Goal: Transaction & Acquisition: Purchase product/service

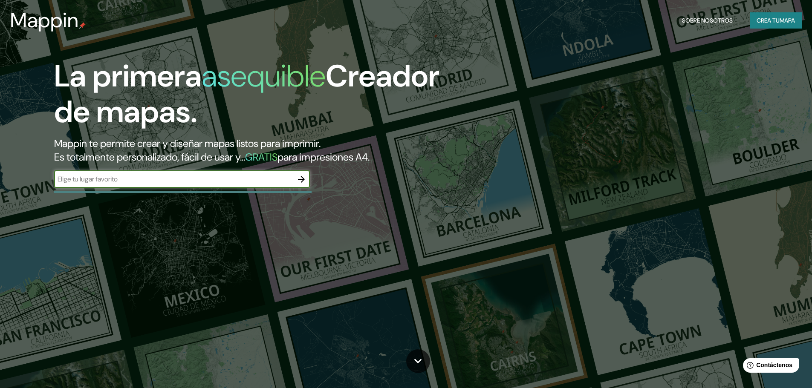
click at [240, 179] on input "text" at bounding box center [173, 179] width 239 height 10
type input "[GEOGRAPHIC_DATA]"
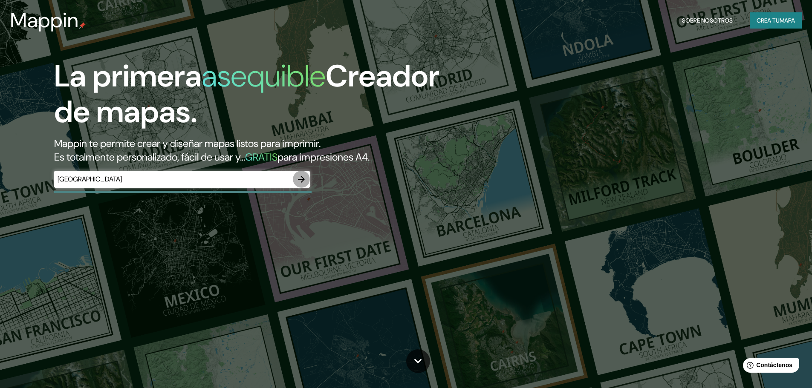
click at [300, 179] on icon "button" at bounding box center [301, 179] width 7 height 7
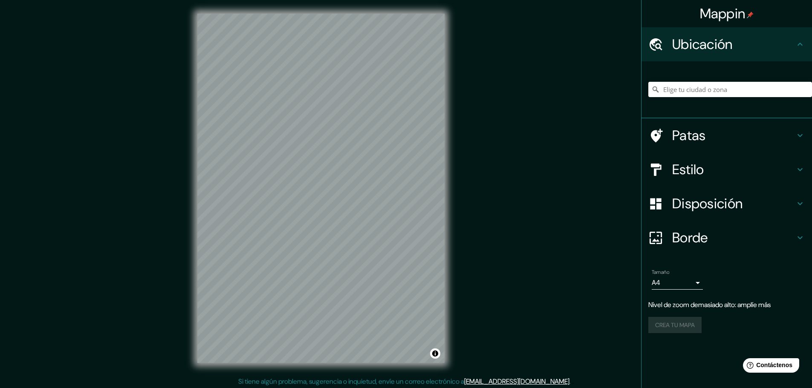
click at [718, 170] on h4 "Estilo" at bounding box center [733, 169] width 123 height 17
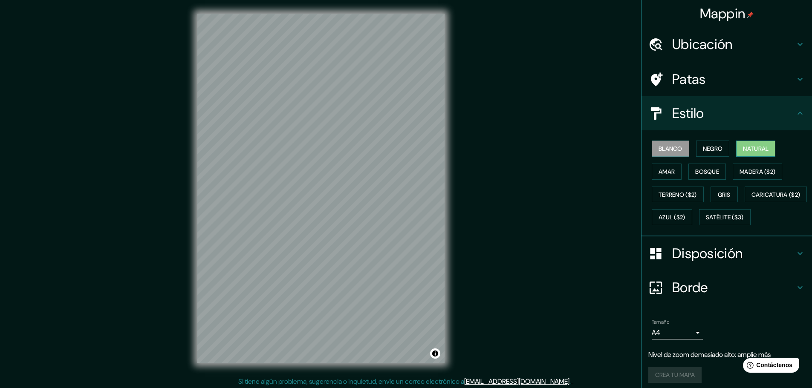
click at [744, 148] on font "Natural" at bounding box center [756, 149] width 26 height 8
click at [703, 169] on font "Bosque" at bounding box center [707, 172] width 24 height 8
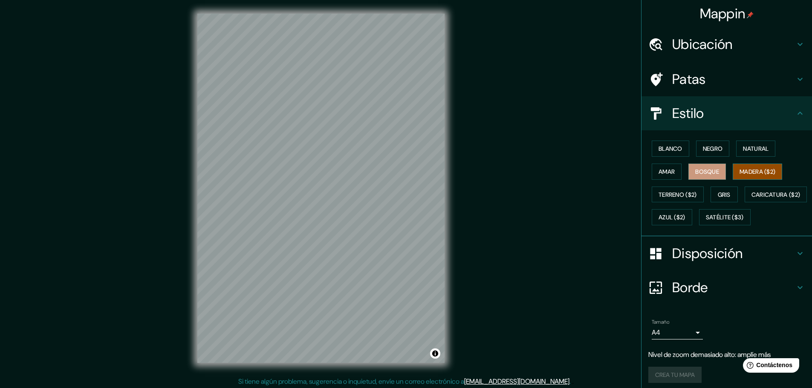
click at [745, 172] on font "Madera ($2)" at bounding box center [757, 172] width 36 height 8
click at [665, 197] on font "Terreno ($2)" at bounding box center [677, 195] width 38 height 8
click at [739, 170] on font "Madera ($2)" at bounding box center [757, 172] width 36 height 8
click at [456, 120] on div "© Mapbox © OpenStreetMap Improve this map" at bounding box center [321, 188] width 274 height 377
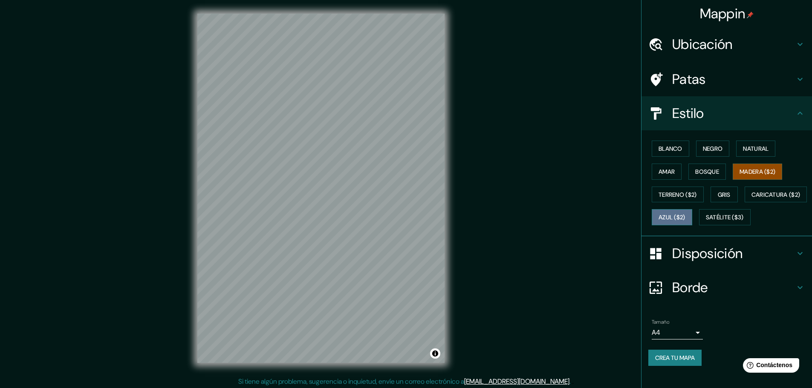
click at [685, 219] on font "Azul ($2)" at bounding box center [671, 218] width 27 height 8
click at [719, 195] on font "Gris" at bounding box center [724, 195] width 13 height 8
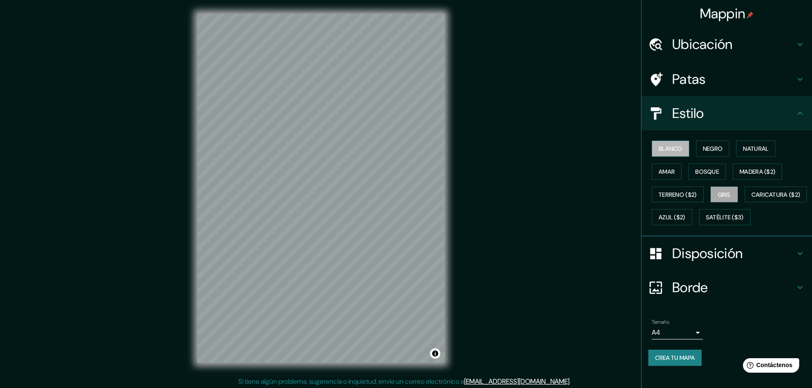
click at [658, 146] on font "Blanco" at bounding box center [670, 149] width 24 height 8
click at [703, 147] on font "Negro" at bounding box center [713, 149] width 20 height 8
click at [746, 143] on font "Natural" at bounding box center [756, 148] width 26 height 11
click at [722, 148] on button "Negro" at bounding box center [713, 149] width 34 height 16
click at [677, 193] on font "Terreno ($2)" at bounding box center [677, 195] width 38 height 8
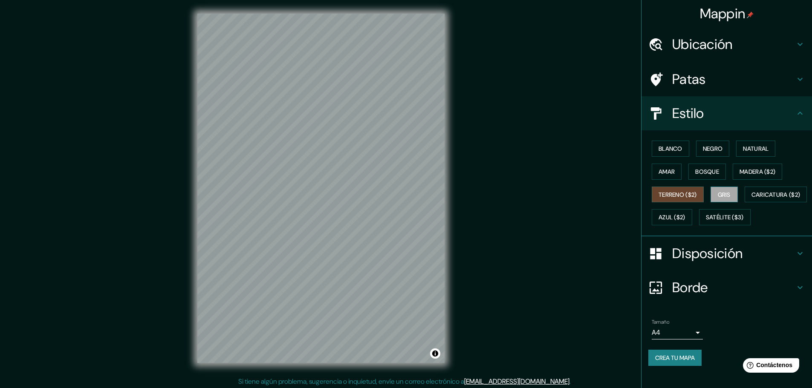
click at [719, 192] on font "Gris" at bounding box center [724, 195] width 13 height 8
click at [703, 144] on font "Negro" at bounding box center [713, 148] width 20 height 11
click at [723, 188] on button "Gris" at bounding box center [723, 195] width 27 height 16
click at [676, 150] on font "Blanco" at bounding box center [670, 149] width 24 height 8
click at [713, 75] on h4 "Patas" at bounding box center [733, 79] width 123 height 17
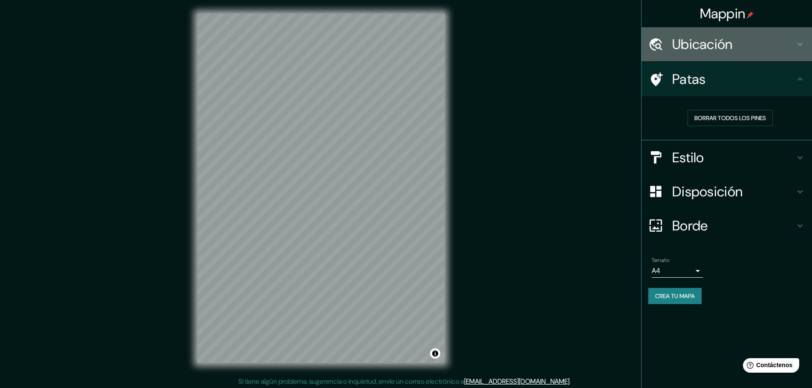
click at [709, 43] on font "Ubicación" at bounding box center [702, 44] width 61 height 18
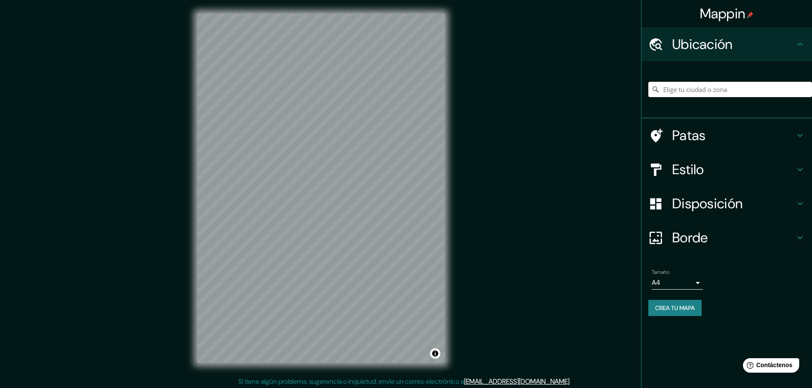
click at [698, 197] on font "Disposición" at bounding box center [707, 204] width 70 height 18
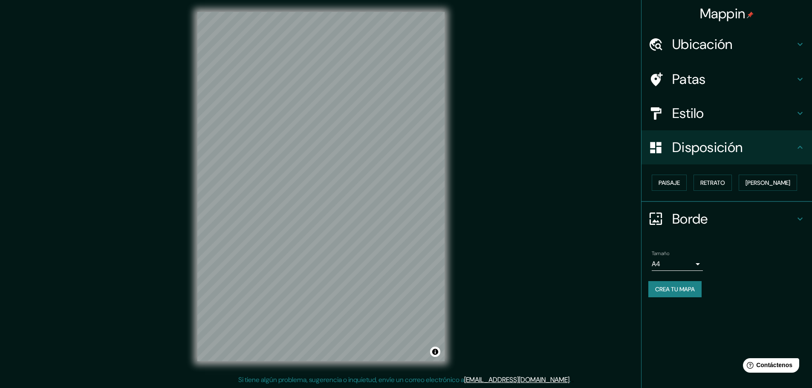
scroll to position [2, 0]
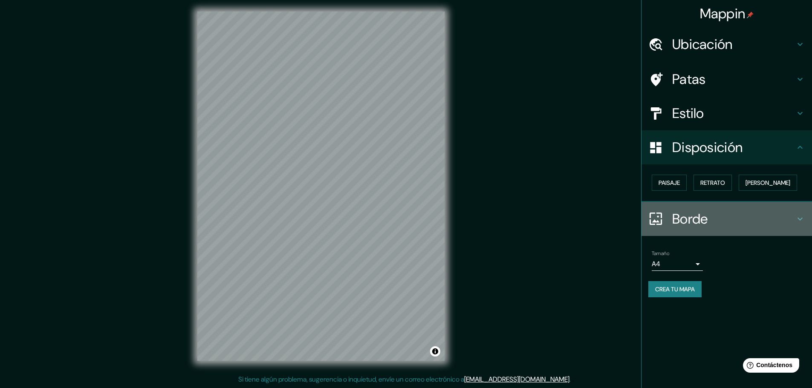
click at [690, 216] on font "Borde" at bounding box center [690, 219] width 36 height 18
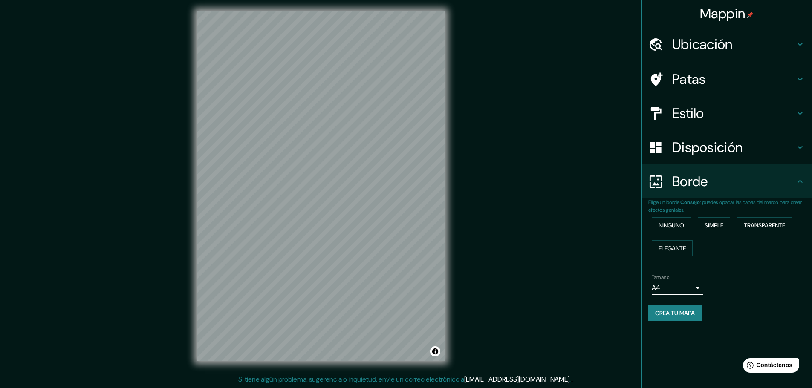
scroll to position [0, 0]
